Goal: Task Accomplishment & Management: Use online tool/utility

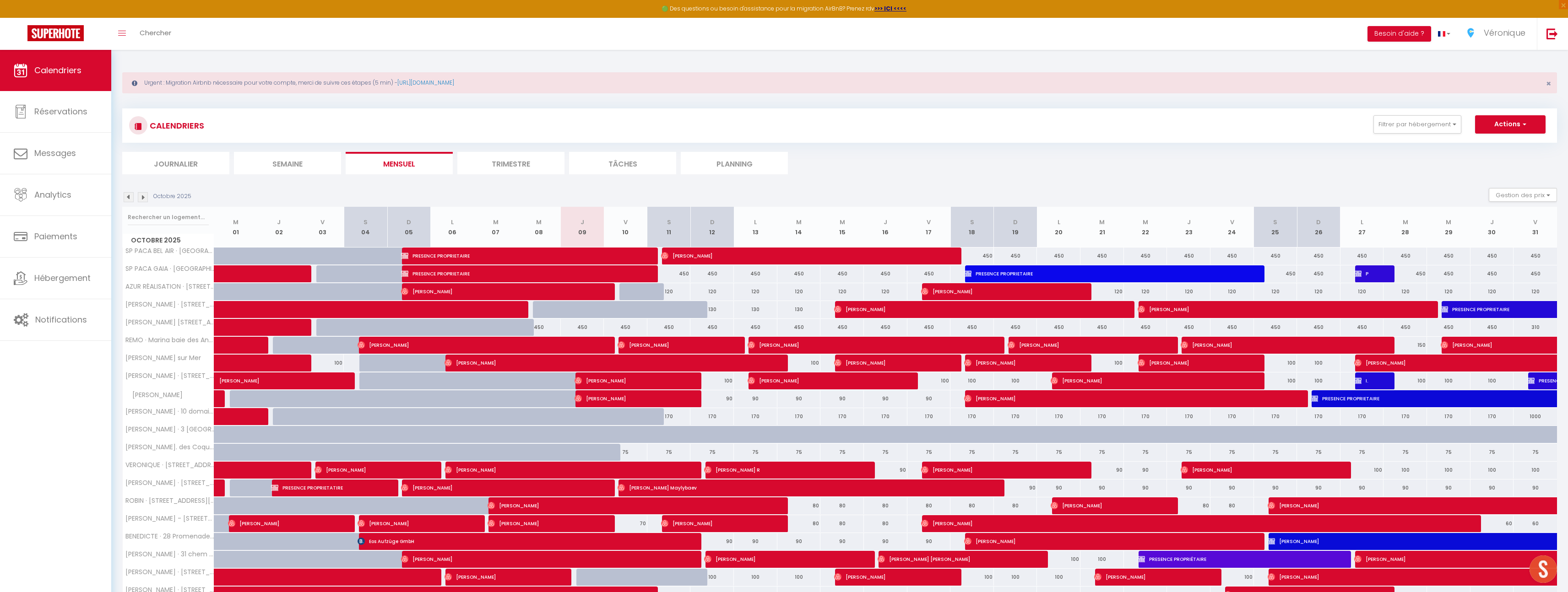
select select "2025"
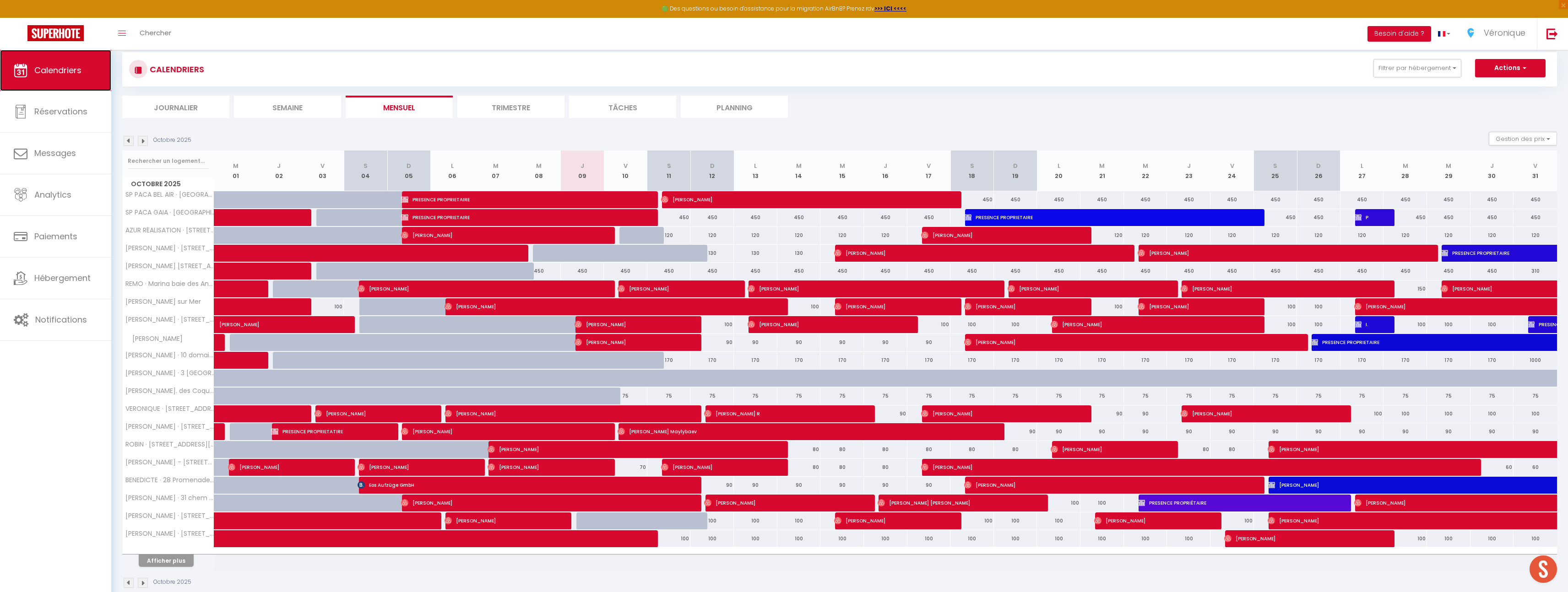
click at [57, 70] on span "Calendriers" at bounding box center [58, 70] width 47 height 11
click at [1534, 70] on button "Actions" at bounding box center [1510, 67] width 71 height 18
click at [1539, 140] on button "Gestion des prix" at bounding box center [1522, 138] width 68 height 14
click at [1526, 69] on span "button" at bounding box center [1523, 67] width 6 height 9
click at [1509, 100] on link "Exporter les réservations" at bounding box center [1500, 103] width 80 height 14
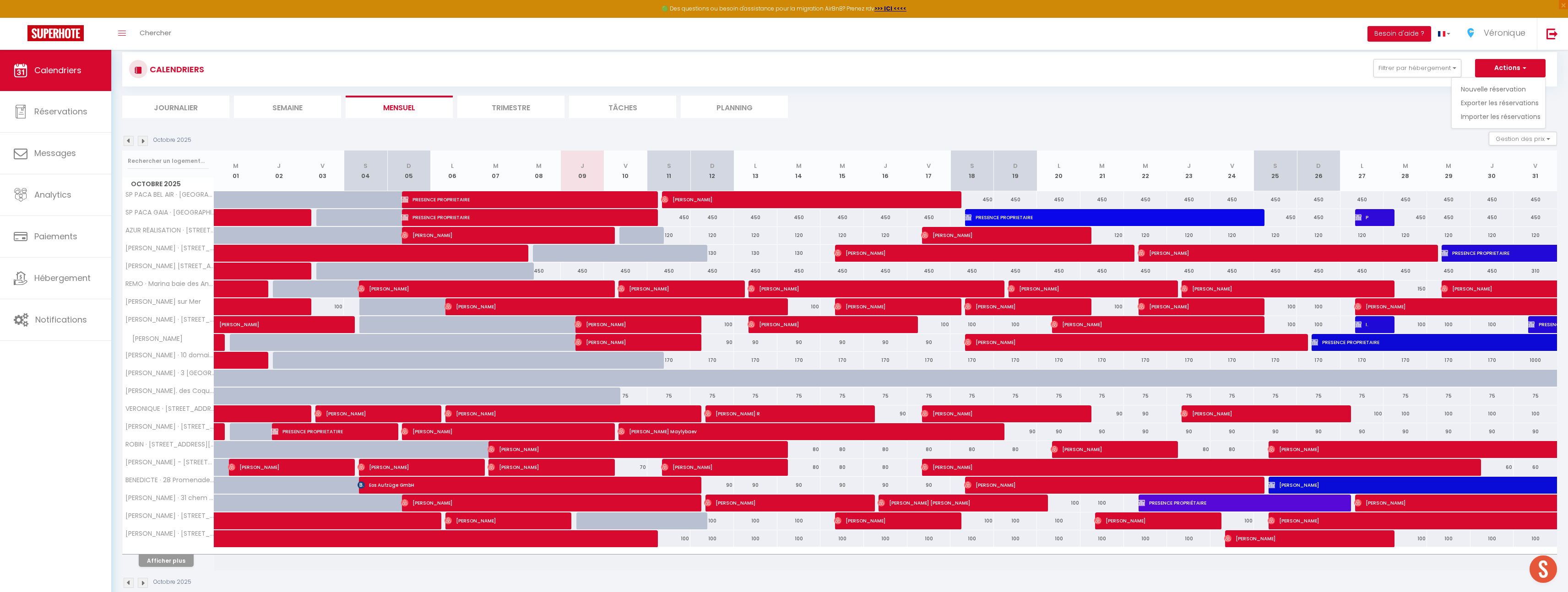
type input "[EMAIL_ADDRESS][DOMAIN_NAME]"
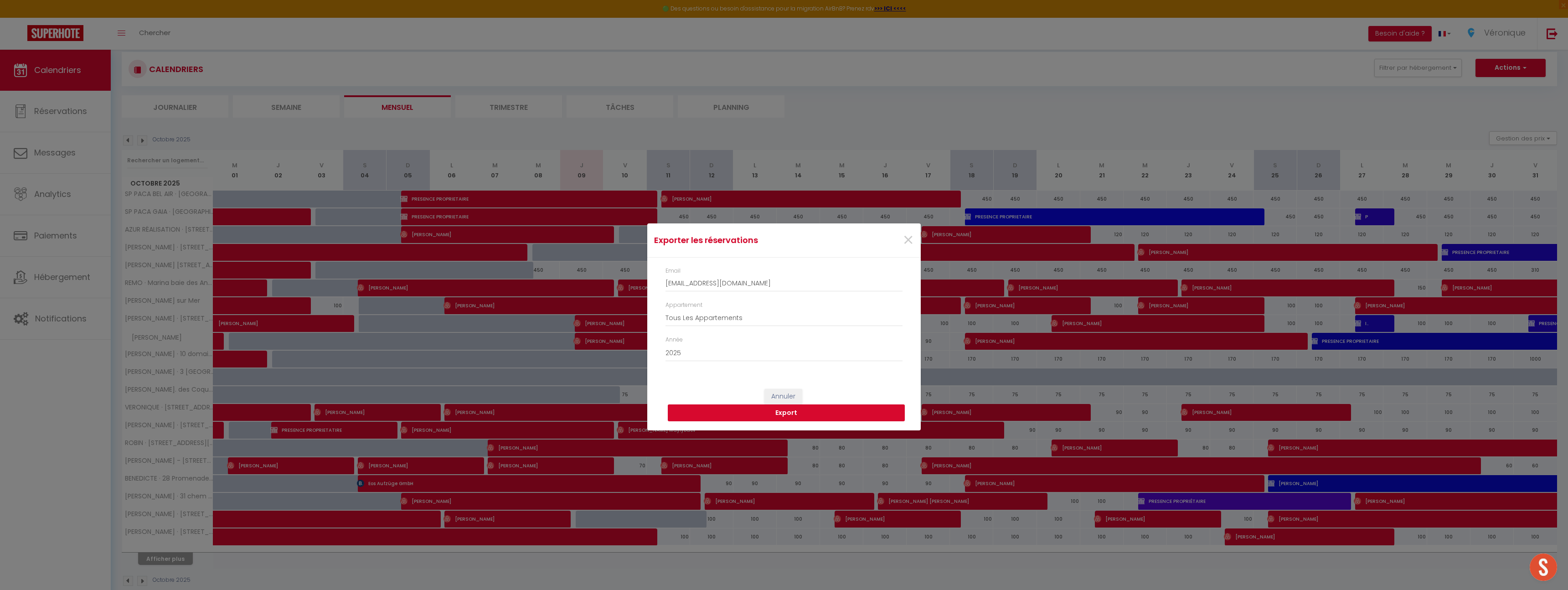
click at [798, 411] on button "Export" at bounding box center [786, 413] width 237 height 18
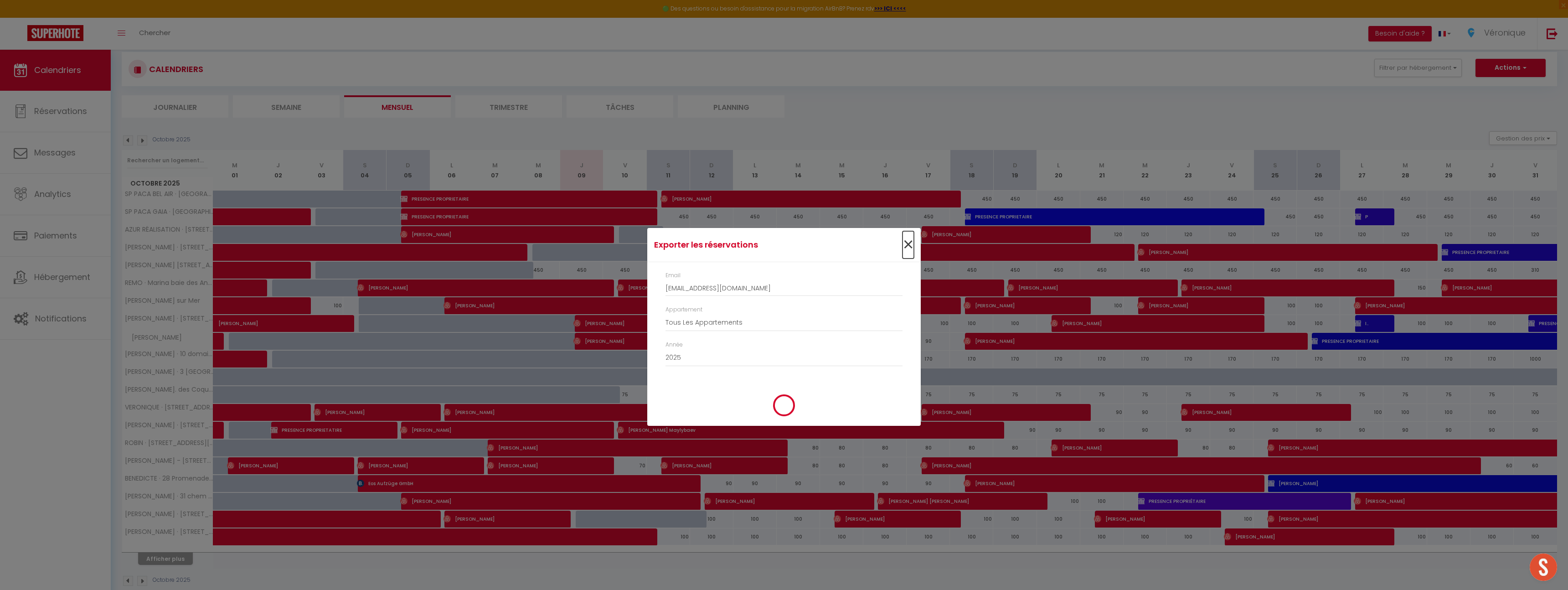
click at [911, 245] on span "×" at bounding box center [908, 245] width 11 height 27
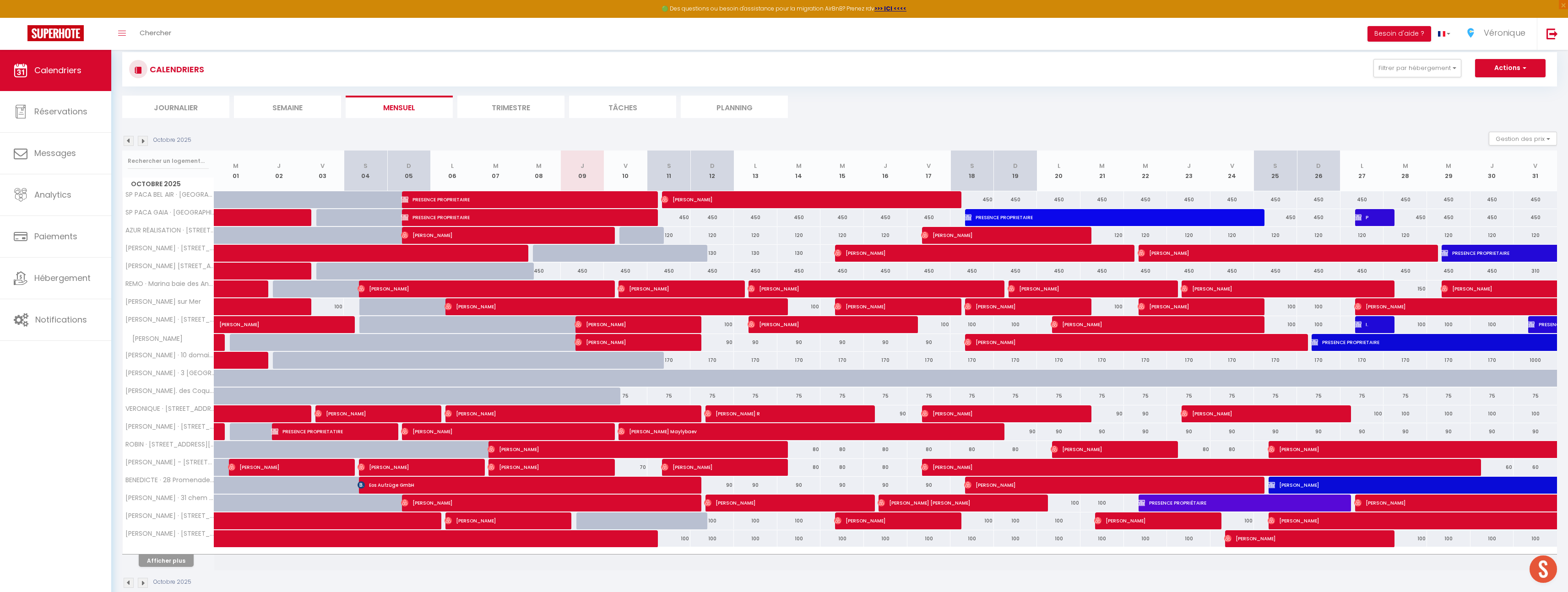
scroll to position [58, 0]
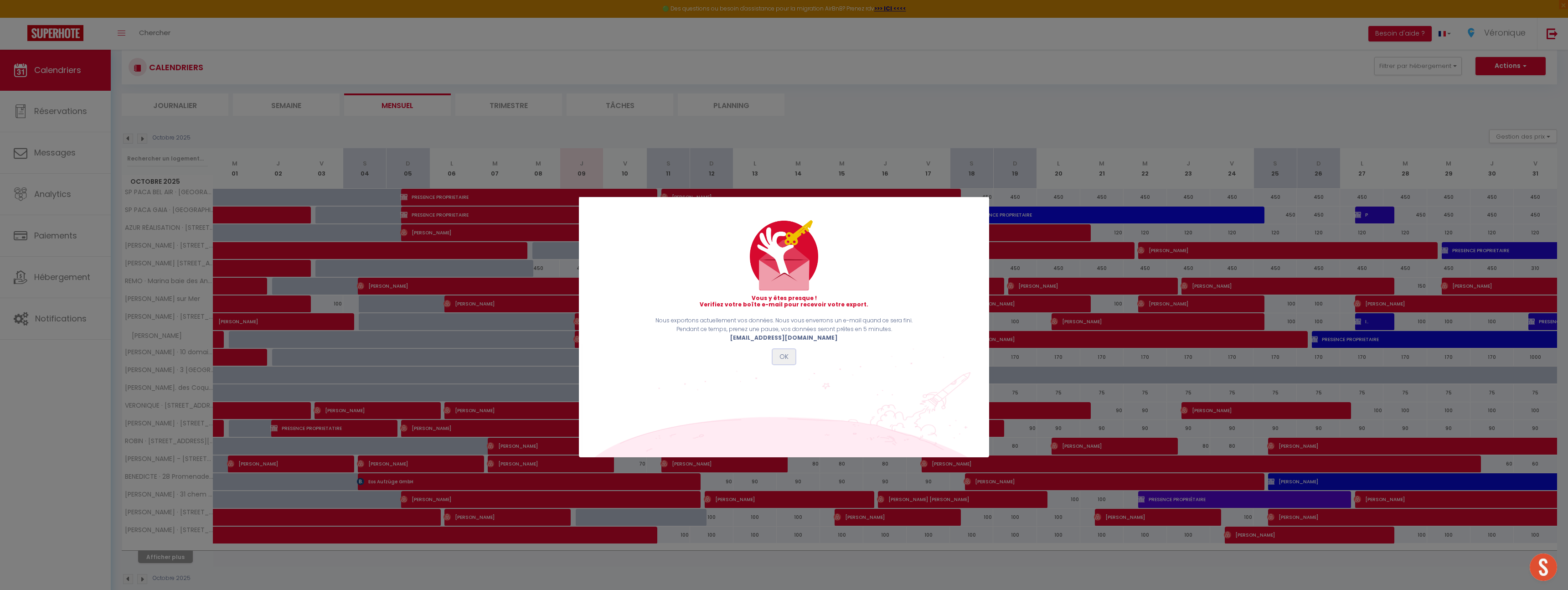
click at [787, 350] on button "OK" at bounding box center [784, 356] width 22 height 15
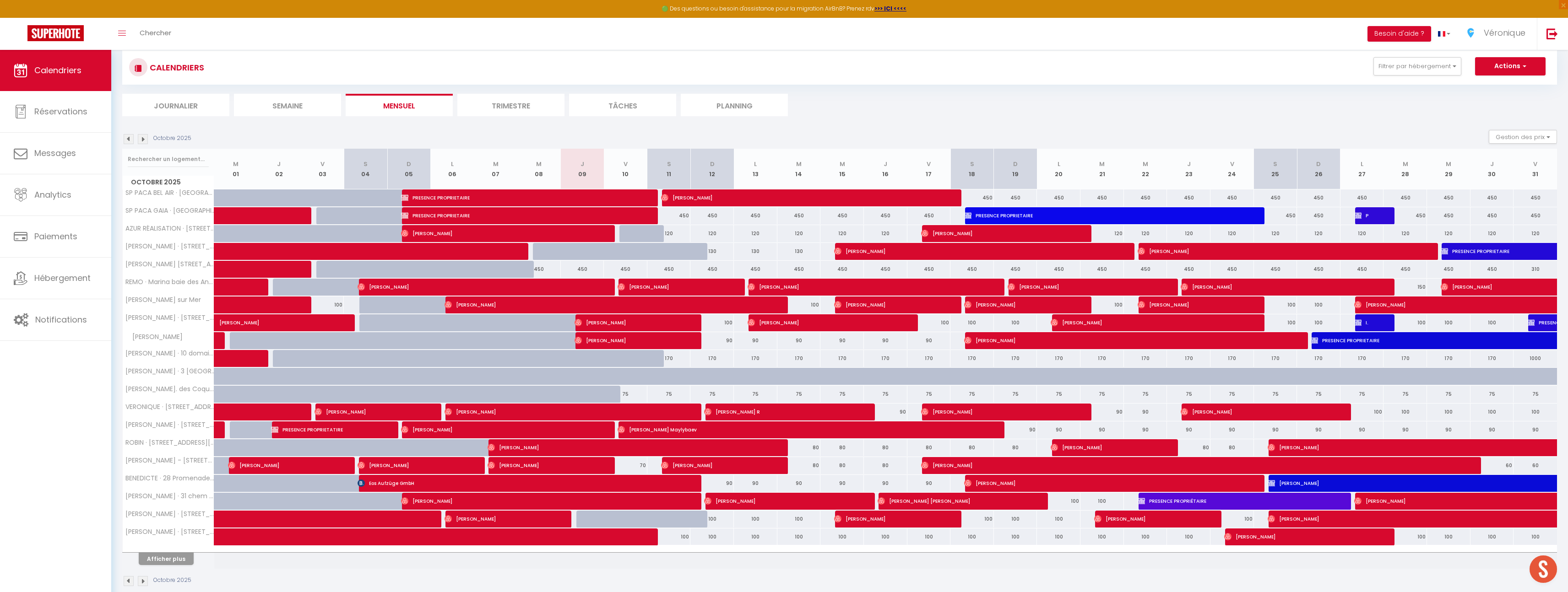
click at [580, 577] on div "Octobre 2025" at bounding box center [839, 582] width 1435 height 27
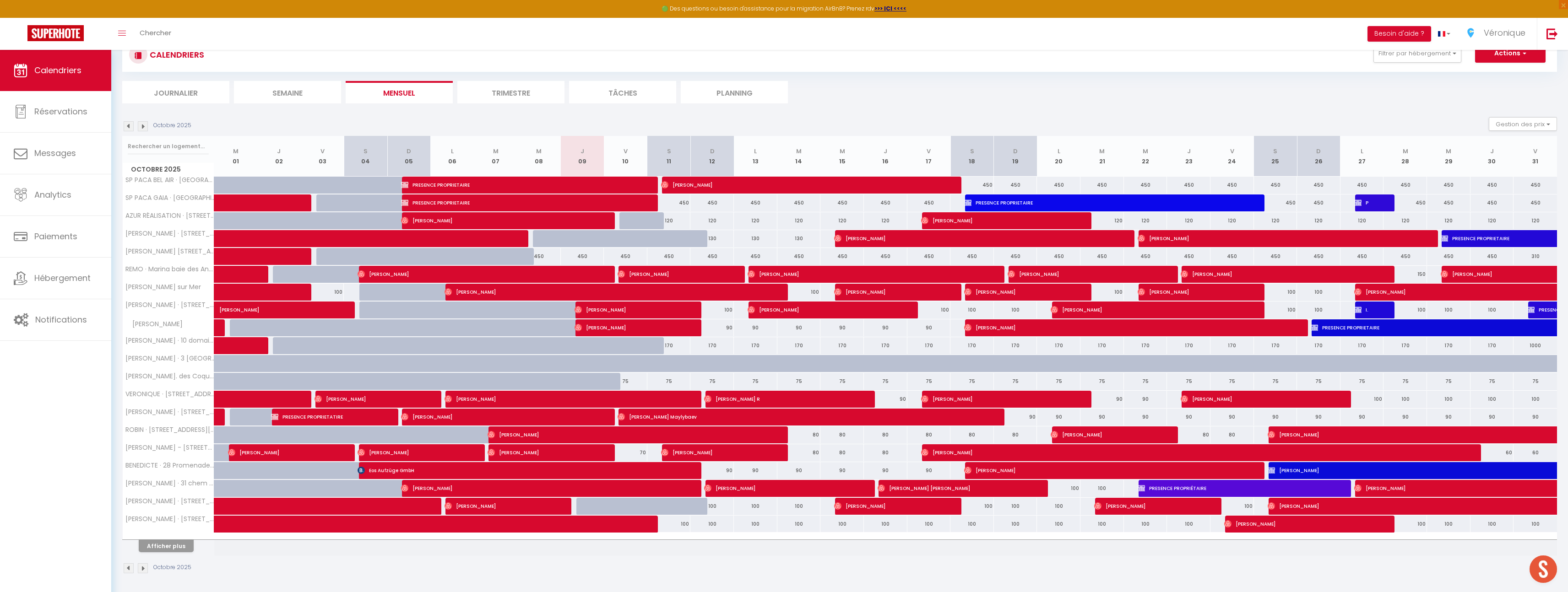
scroll to position [73, 0]
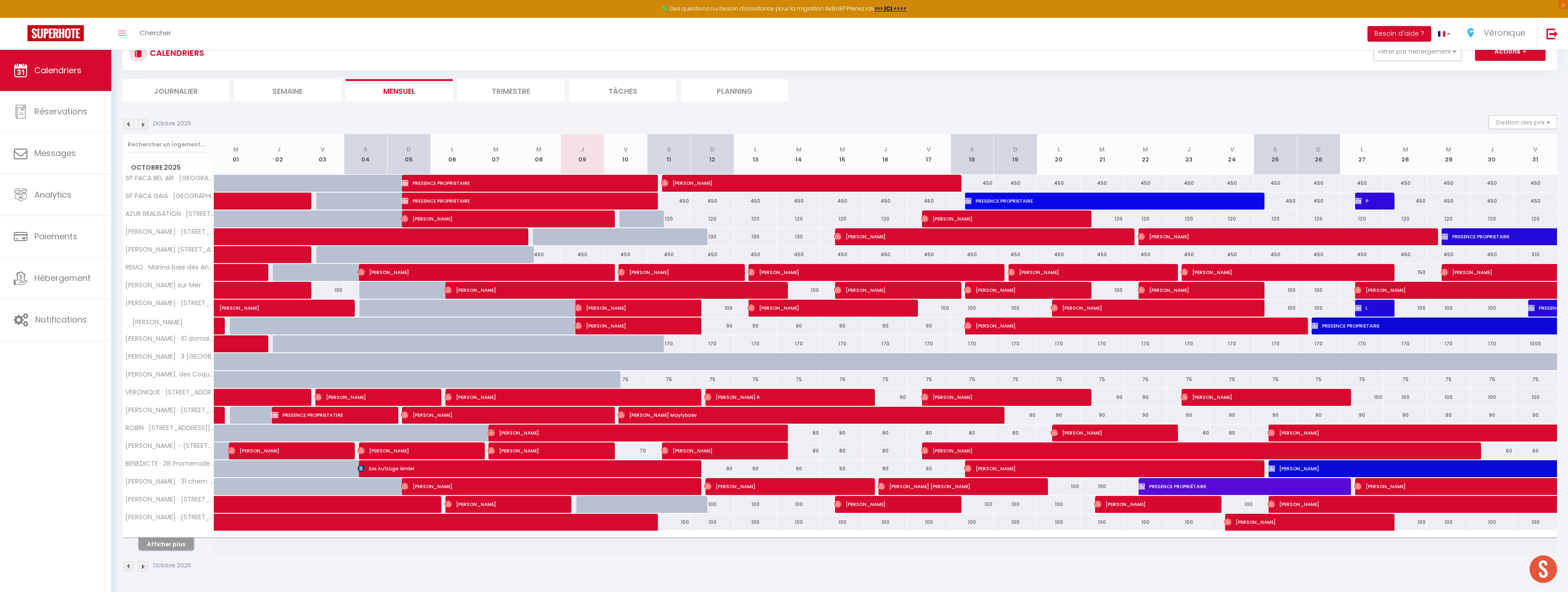
click at [177, 544] on button "Afficher plus" at bounding box center [166, 544] width 55 height 12
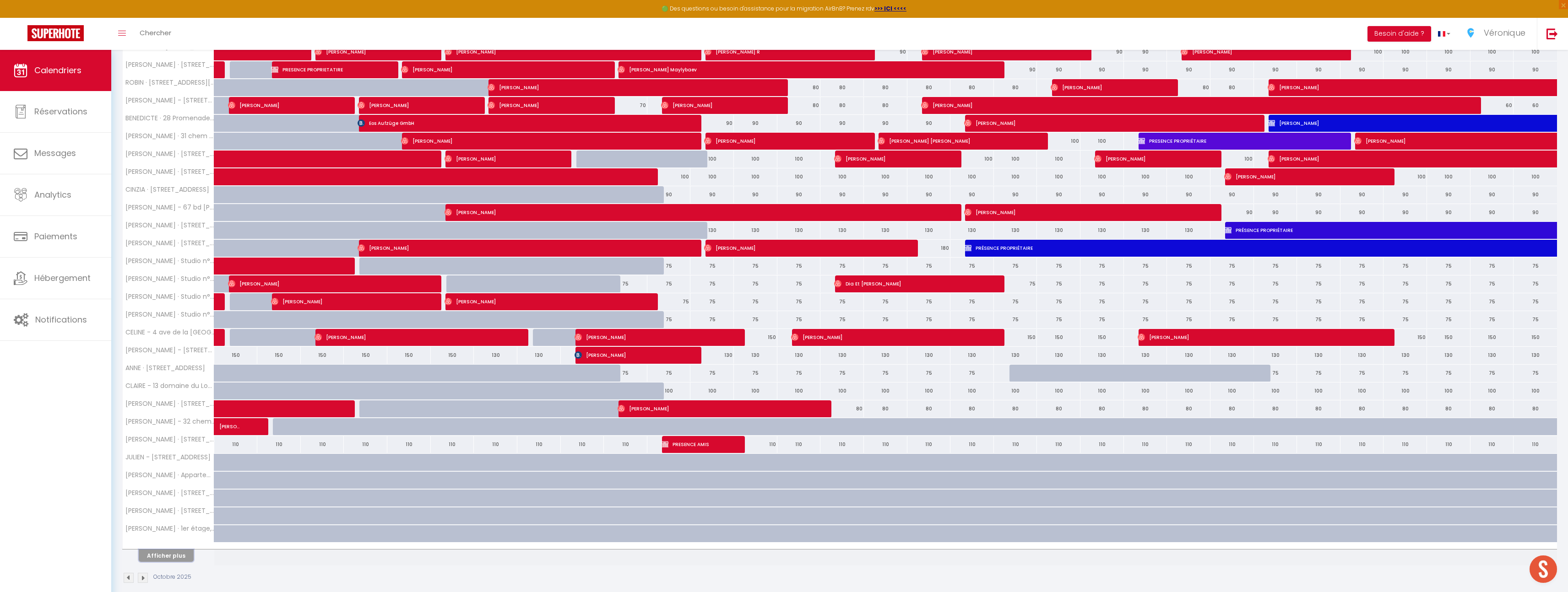
scroll to position [430, 0]
